Goal: Task Accomplishment & Management: Complete application form

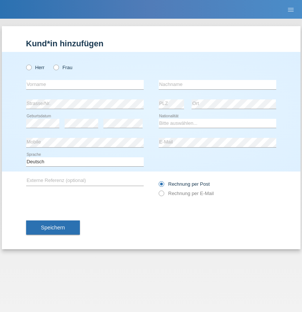
radio input "true"
click at [85, 84] on input "text" at bounding box center [85, 84] width 118 height 9
type input "Kelli"
click at [218, 84] on input "text" at bounding box center [218, 84] width 118 height 9
type input "Boda"
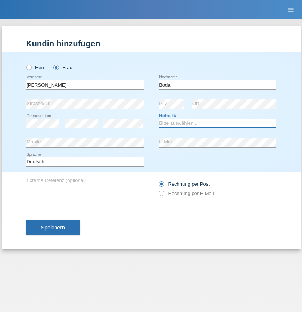
select select "HU"
select select "C"
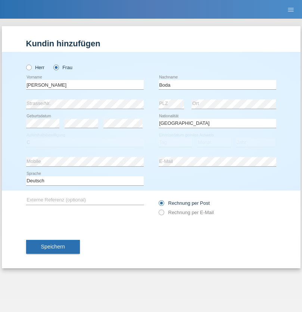
select select "27"
select select "02"
select select "2021"
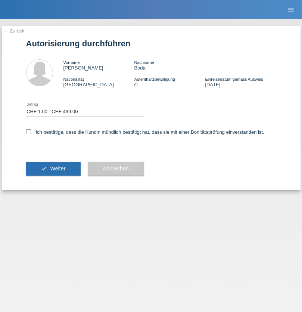
select select "1"
checkbox input "true"
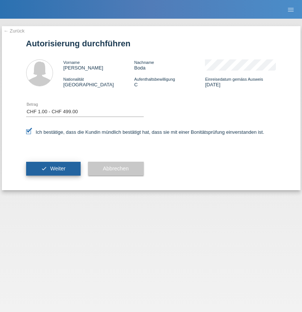
click at [53, 169] on span "Weiter" at bounding box center [57, 169] width 15 height 6
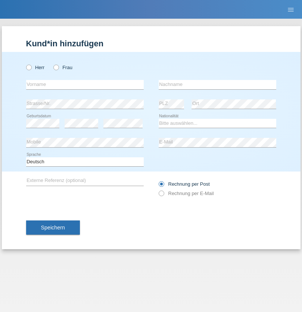
radio input "true"
click at [85, 84] on input "text" at bounding box center [85, 84] width 118 height 9
type input "Shams"
click at [218, 84] on input "text" at bounding box center [218, 84] width 118 height 9
type input "Noori"
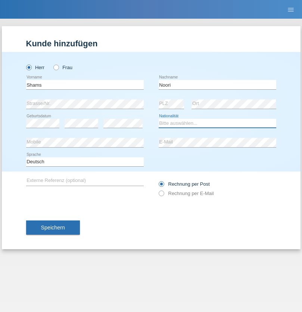
select select "CH"
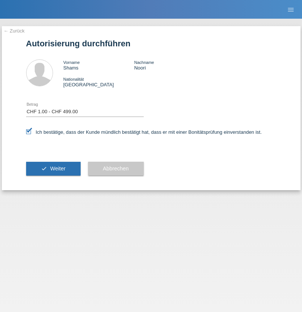
select select "1"
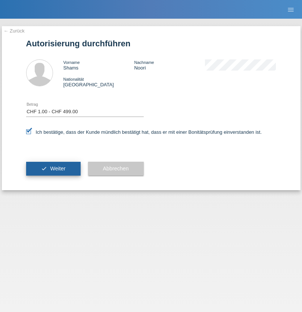
click at [53, 169] on span "Weiter" at bounding box center [57, 169] width 15 height 6
